Goal: Task Accomplishment & Management: Manage account settings

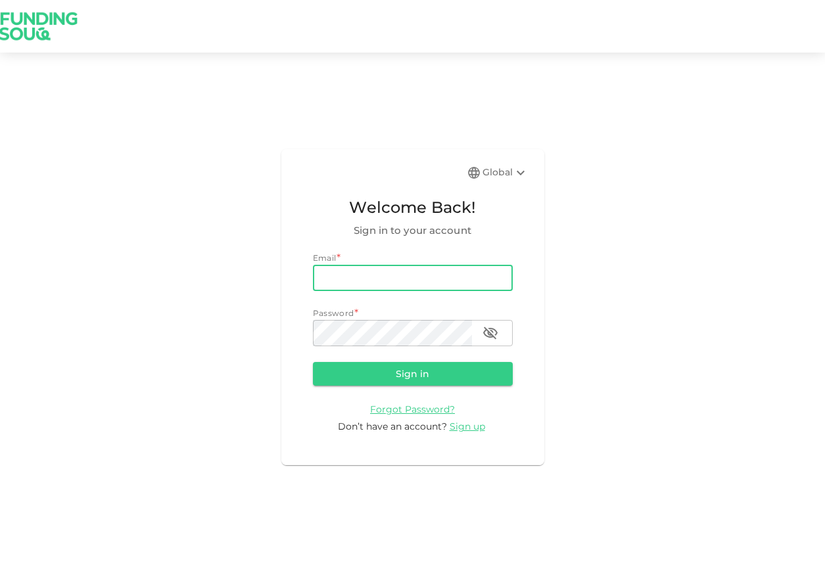
type input "[EMAIL_ADDRESS][DOMAIN_NAME]"
click at [412, 373] on button "Sign in" at bounding box center [413, 374] width 200 height 24
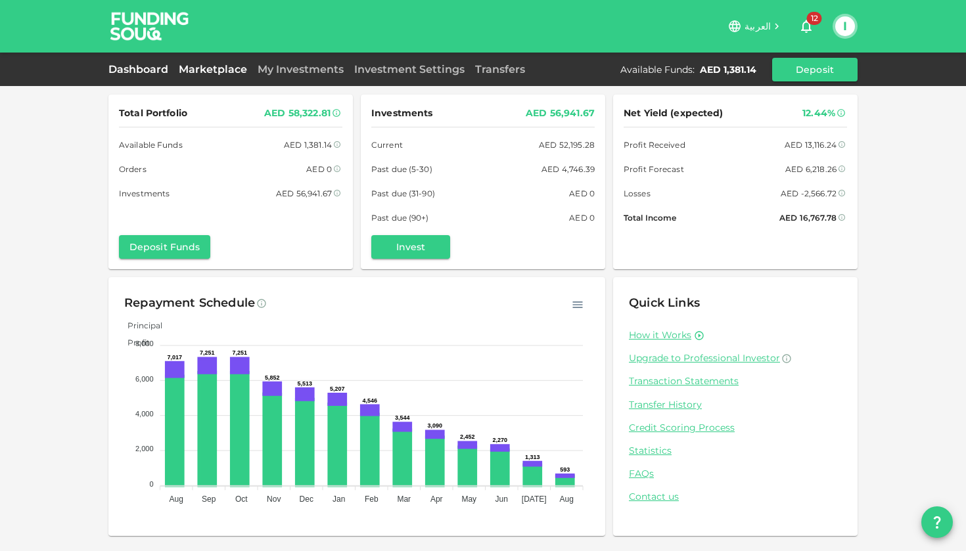
click at [227, 68] on link "Marketplace" at bounding box center [213, 69] width 79 height 12
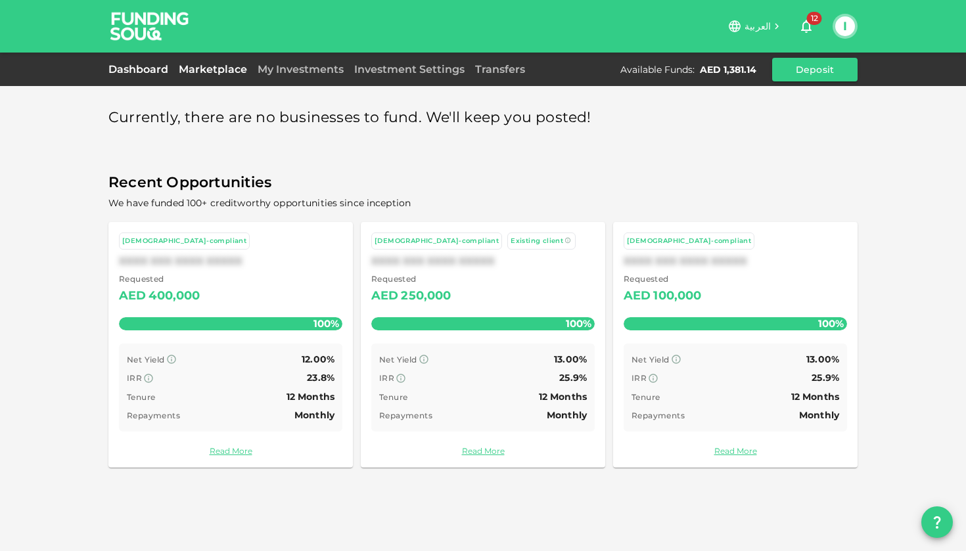
click at [153, 66] on link "Dashboard" at bounding box center [140, 69] width 65 height 12
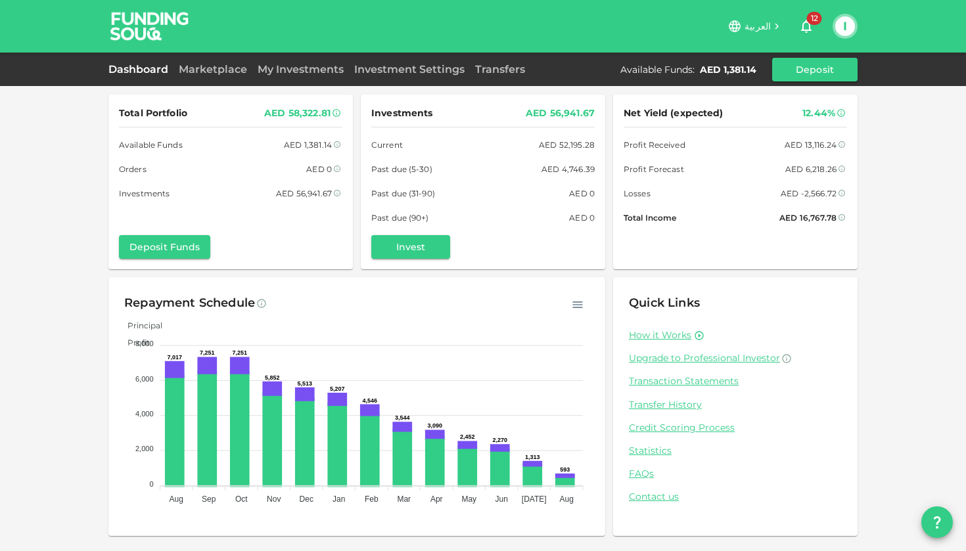
click at [824, 26] on button "I" at bounding box center [845, 26] width 20 height 20
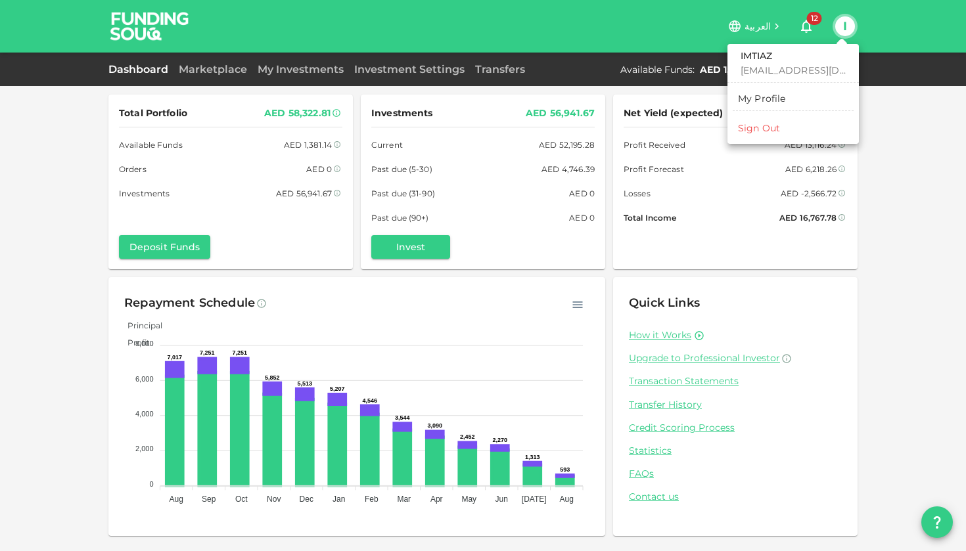
click at [765, 127] on div "Sign Out" at bounding box center [759, 128] width 42 height 13
